Goal: Find specific page/section: Find specific page/section

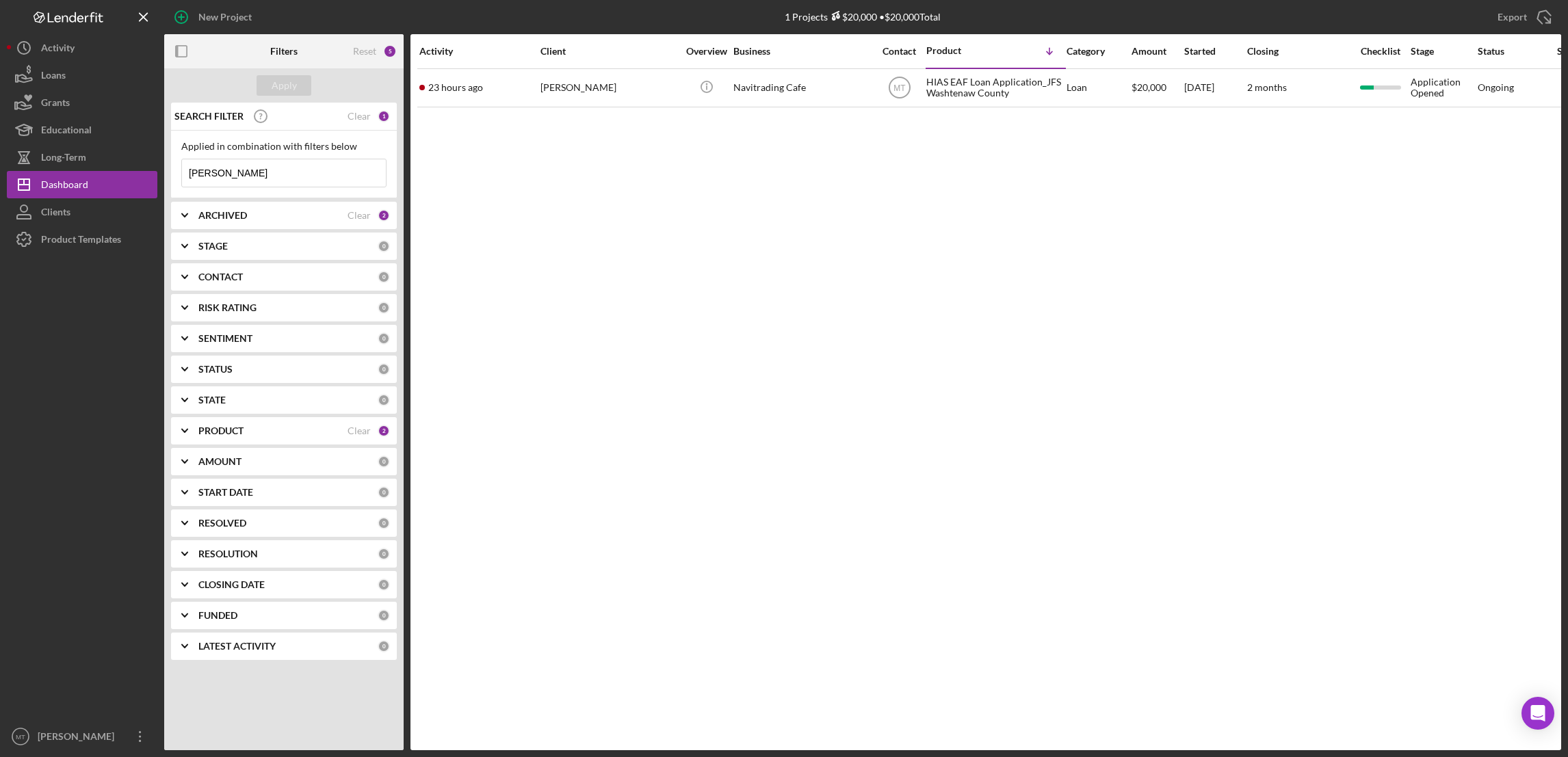
click at [232, 175] on input "[PERSON_NAME]" at bounding box center [283, 173] width 204 height 27
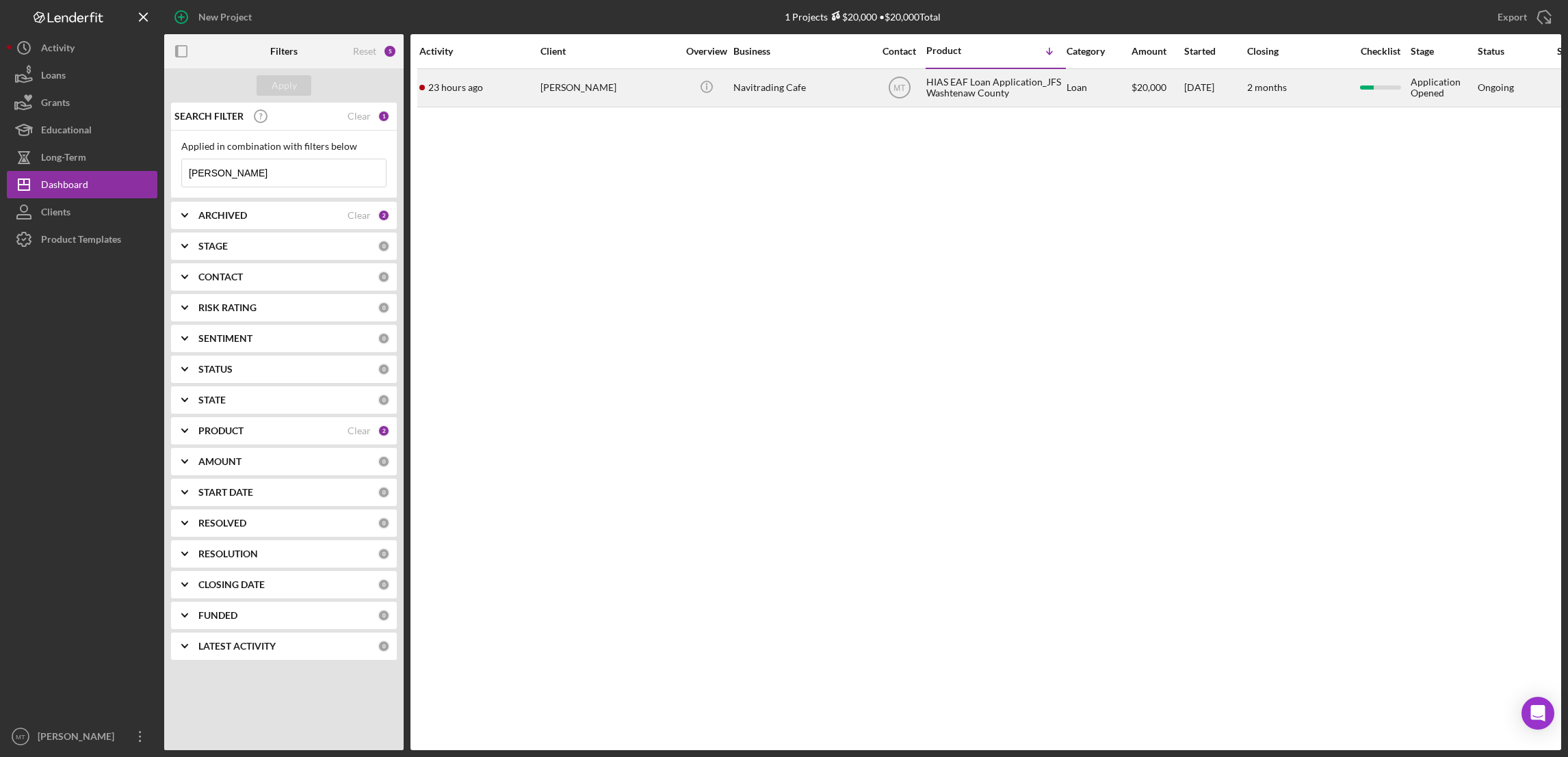
click at [979, 89] on div "HIAS EAF Loan Application_JFS Washtenaw County" at bounding box center [994, 88] width 137 height 36
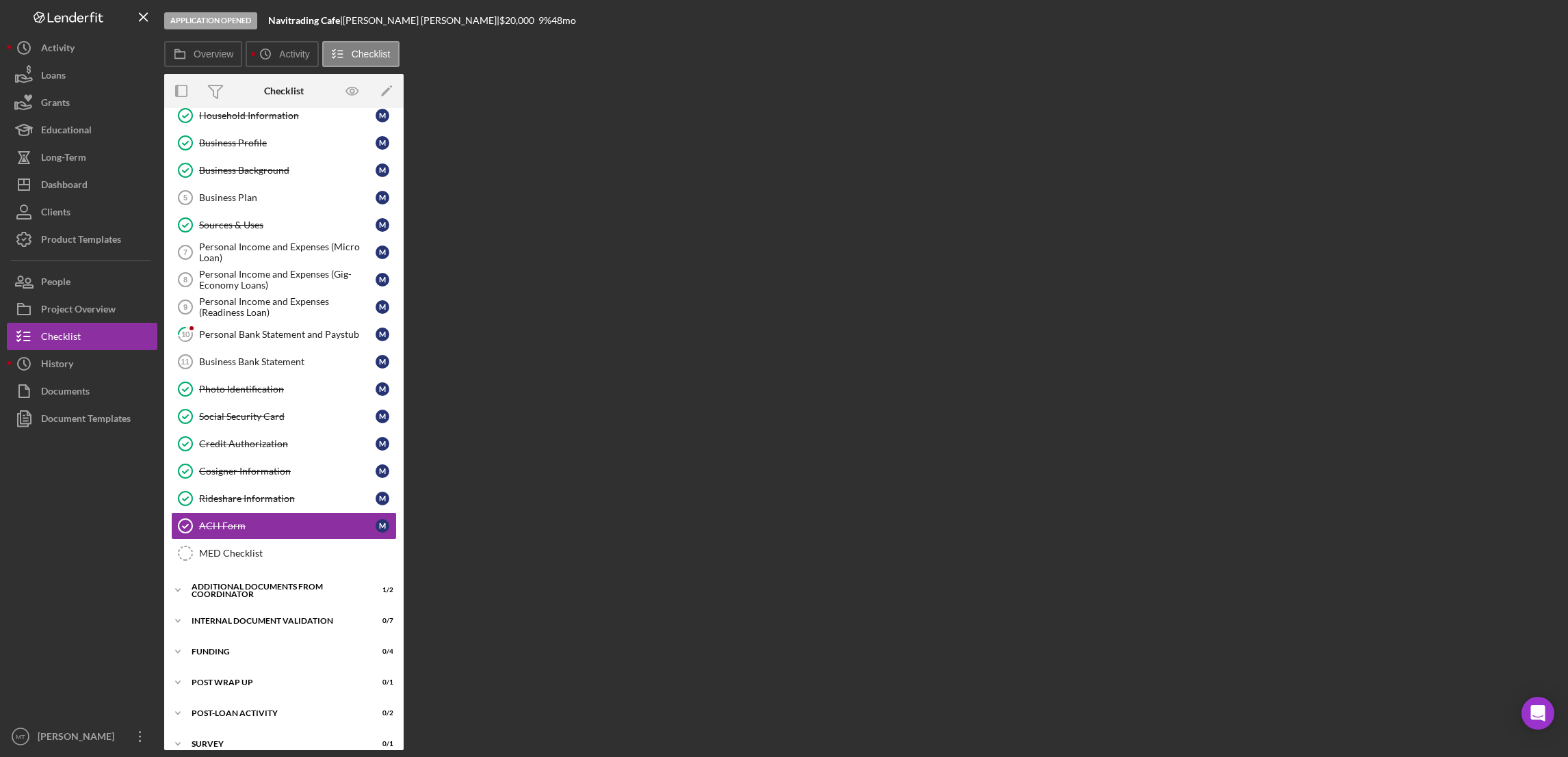
scroll to position [88, 0]
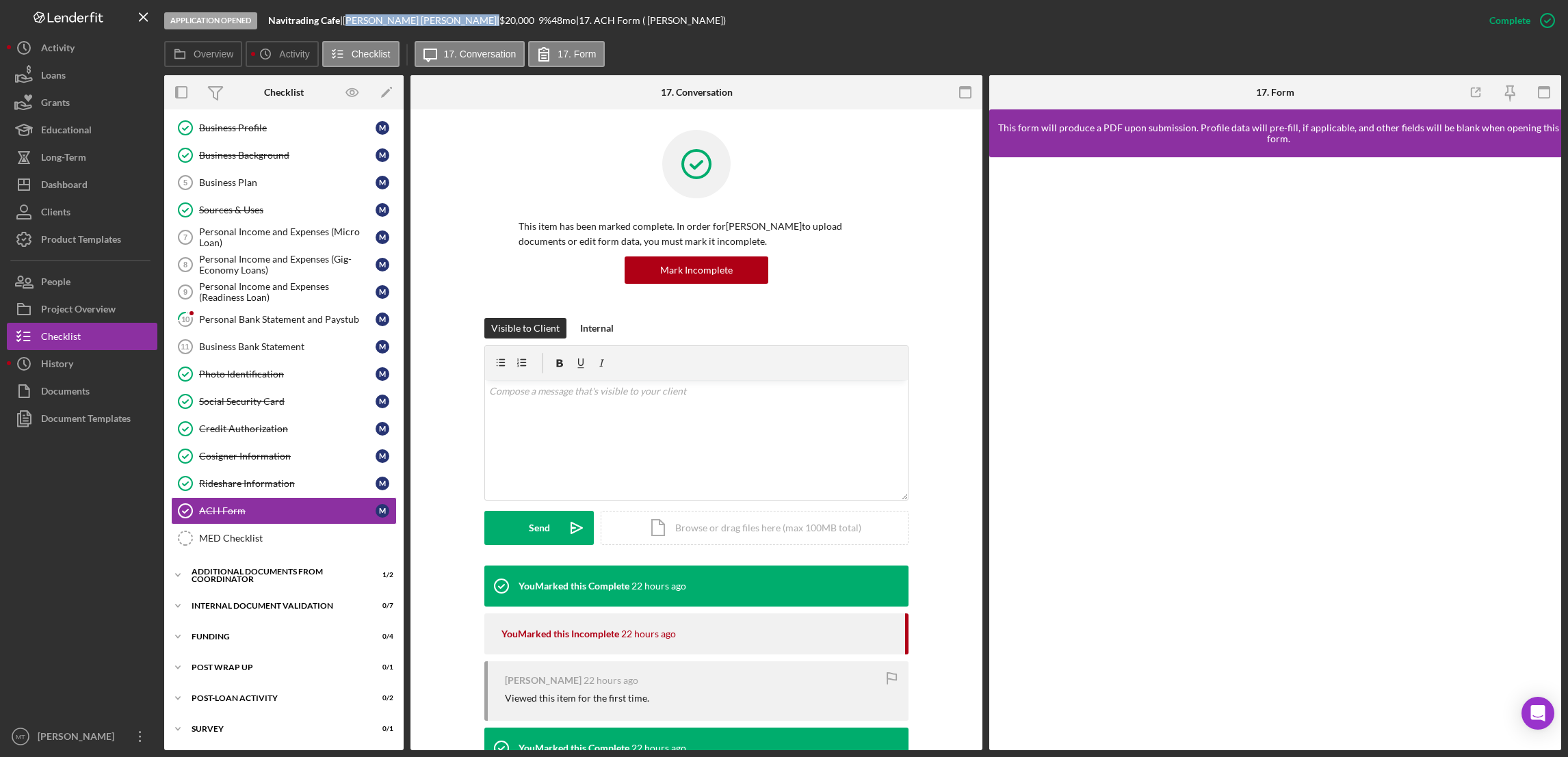
drag, startPoint x: 413, startPoint y: 20, endPoint x: 352, endPoint y: 23, distance: 61.1
click at [352, 23] on div "[PERSON_NAME] |" at bounding box center [421, 20] width 157 height 11
copy div "[PERSON_NAME]"
